Goal: Check status

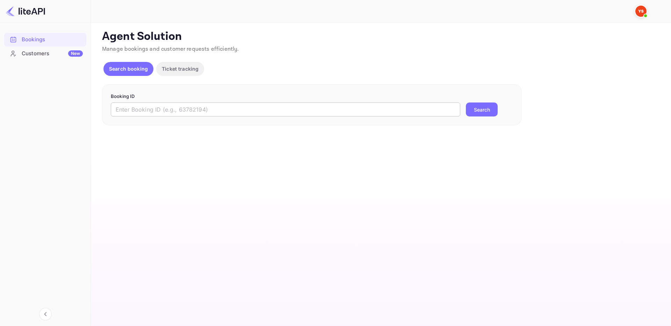
click at [205, 105] on input "text" at bounding box center [286, 109] width 350 height 14
paste input "8824910"
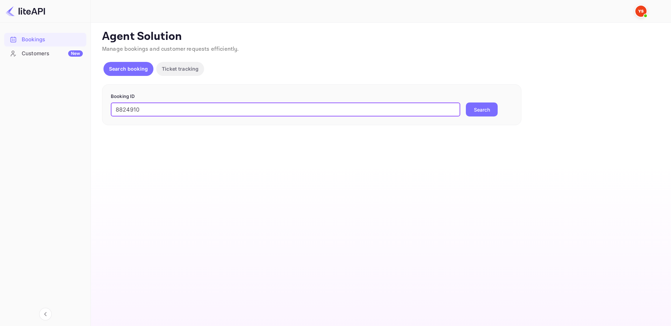
type input "8824910"
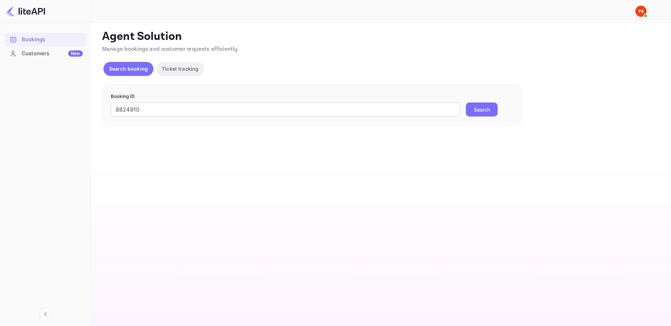
click at [477, 111] on button "Search" at bounding box center [482, 109] width 32 height 14
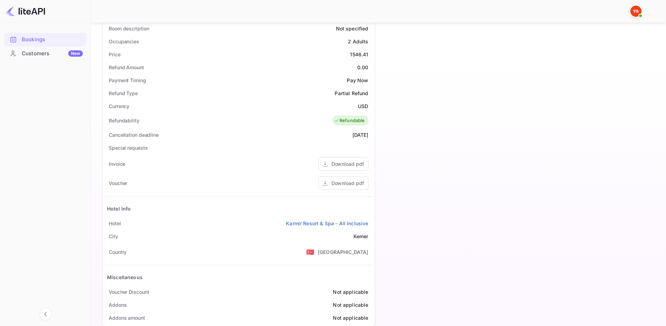
scroll to position [225, 0]
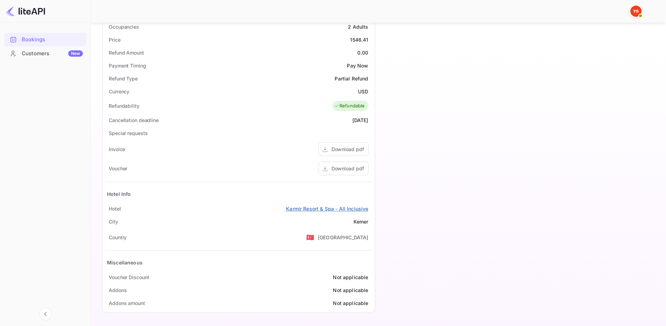
click at [352, 208] on link "Karmir Resort & Spa - All Inclusive" at bounding box center [327, 208] width 82 height 7
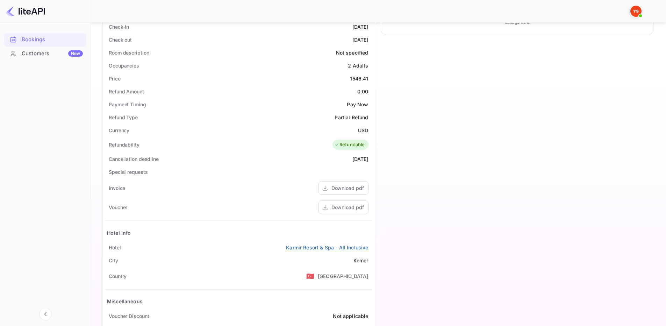
scroll to position [210, 0]
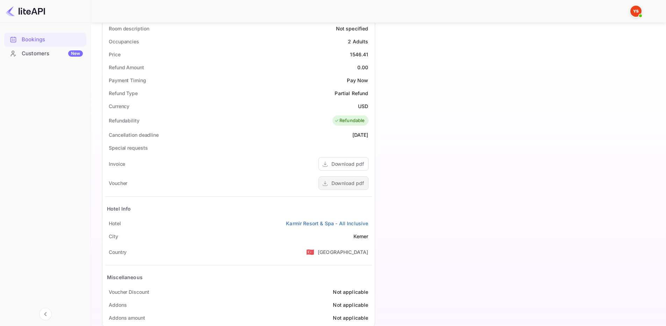
click at [354, 184] on div "Download pdf" at bounding box center [348, 182] width 33 height 7
click at [354, 166] on div "Download pdf" at bounding box center [348, 163] width 33 height 7
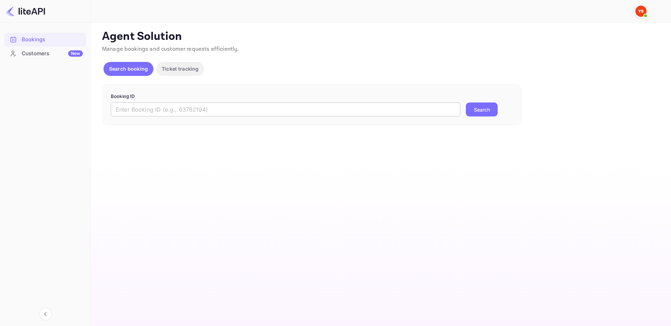
click at [285, 109] on input "text" at bounding box center [286, 109] width 350 height 14
paste input "9334693"
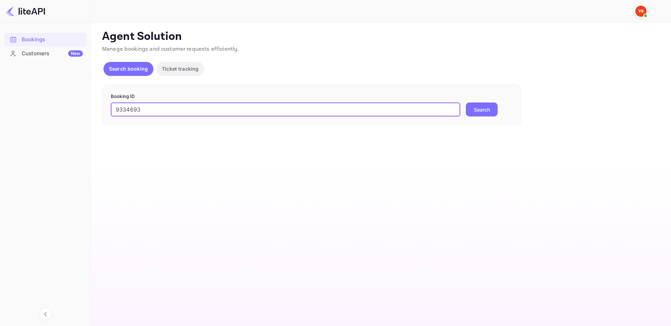
type input "9334693"
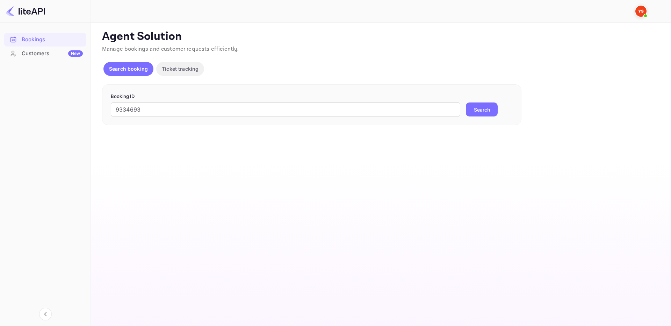
click at [485, 110] on button "Search" at bounding box center [482, 109] width 32 height 14
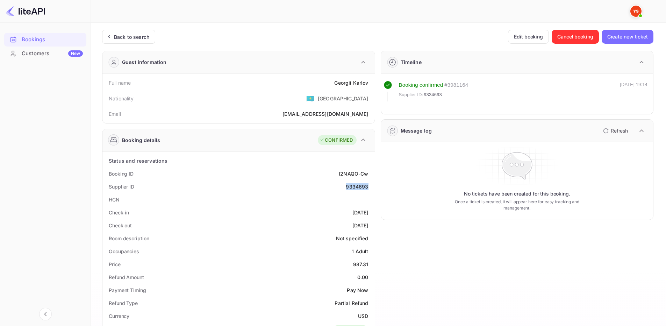
drag, startPoint x: 343, startPoint y: 189, endPoint x: 370, endPoint y: 190, distance: 26.6
click at [370, 190] on div "Supplier ID 9334693" at bounding box center [238, 186] width 267 height 13
copy div "9334693"
drag, startPoint x: 347, startPoint y: 87, endPoint x: 371, endPoint y: 89, distance: 23.9
click at [371, 89] on div "Full name Georgii Karlov Nationality 🇰🇿 Kazakhstan Email Kapitula007@mail.ru" at bounding box center [238, 98] width 267 height 44
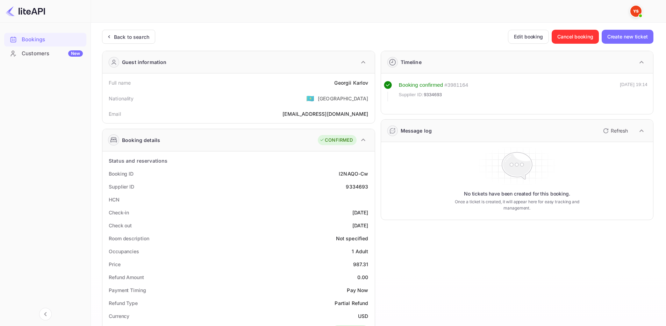
click at [370, 88] on div "Full name Georgii Karlov Nationality 🇰🇿 Kazakhstan Email Kapitula007@mail.ru" at bounding box center [238, 98] width 267 height 44
click at [365, 84] on div "Georgii Karlov" at bounding box center [351, 82] width 34 height 7
drag, startPoint x: 335, startPoint y: 80, endPoint x: 368, endPoint y: 84, distance: 33.4
click at [368, 84] on div "Full name Georgii Karlov" at bounding box center [238, 82] width 267 height 13
copy div "Georgii Karlov"
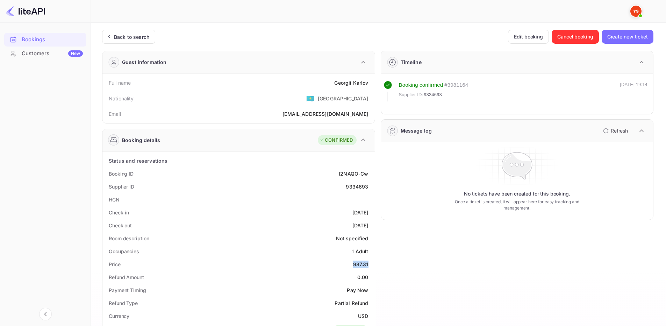
drag, startPoint x: 353, startPoint y: 264, endPoint x: 371, endPoint y: 266, distance: 18.7
click at [371, 266] on div "Price 987.31" at bounding box center [238, 264] width 267 height 13
copy div "987.31"
